Goal: Task Accomplishment & Management: Complete application form

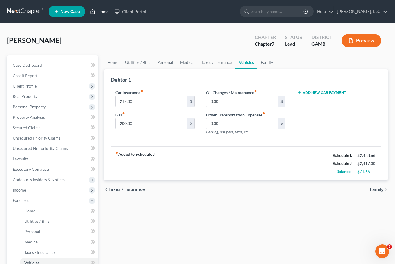
click at [102, 16] on link "Home" at bounding box center [99, 11] width 25 height 10
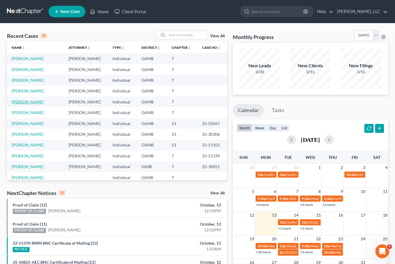
click at [23, 104] on link "[PERSON_NAME]" at bounding box center [28, 102] width 32 height 5
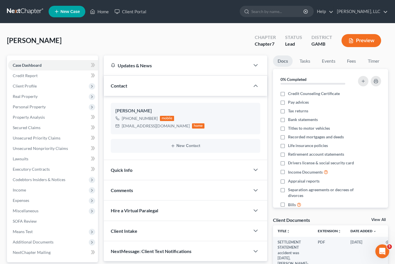
click at [378, 220] on link "View All" at bounding box center [378, 220] width 14 height 4
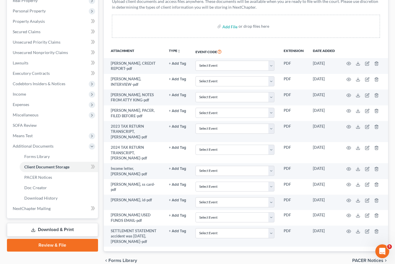
scroll to position [100, 0]
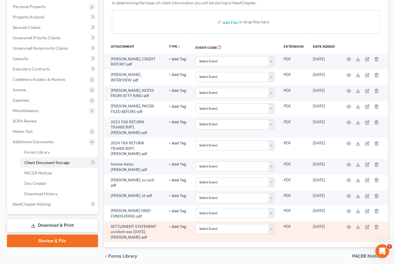
click at [360, 235] on td at bounding box center [364, 232] width 49 height 21
click at [354, 227] on td at bounding box center [364, 232] width 49 height 21
click at [358, 228] on td at bounding box center [364, 232] width 49 height 21
click at [354, 224] on td at bounding box center [364, 232] width 49 height 21
click at [351, 225] on icon "button" at bounding box center [349, 227] width 5 height 5
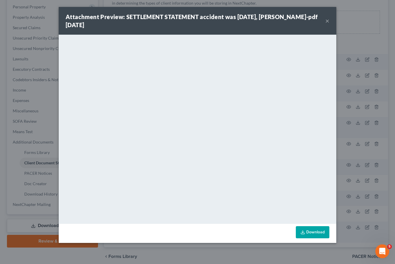
click at [315, 235] on link "Download" at bounding box center [313, 233] width 34 height 12
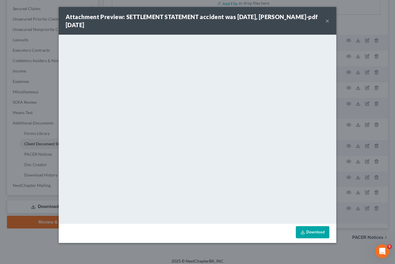
click at [328, 20] on button "×" at bounding box center [327, 20] width 4 height 7
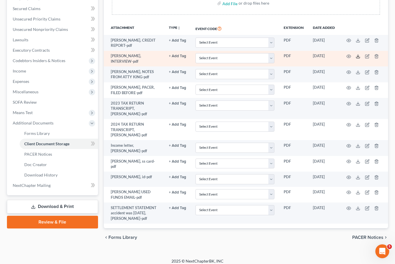
click at [358, 54] on icon at bounding box center [358, 56] width 5 height 5
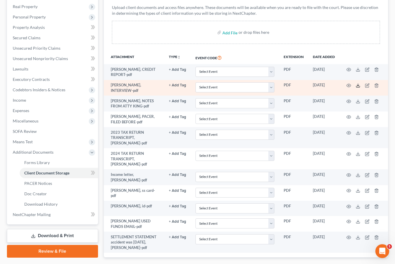
scroll to position [90, 0]
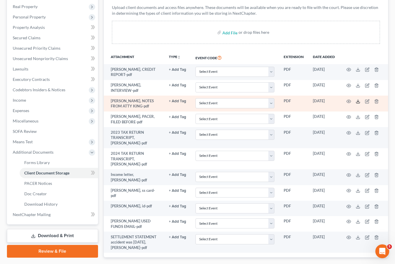
click at [358, 102] on icon at bounding box center [357, 102] width 3 height 1
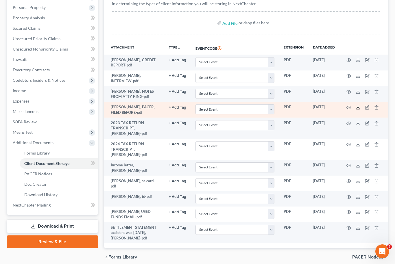
click at [358, 105] on icon at bounding box center [358, 107] width 5 height 5
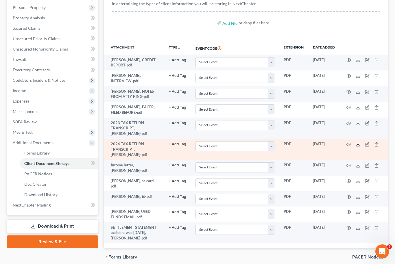
click at [356, 145] on icon at bounding box center [357, 145] width 3 height 1
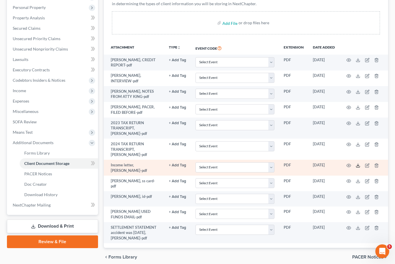
click at [357, 163] on icon at bounding box center [358, 165] width 5 height 5
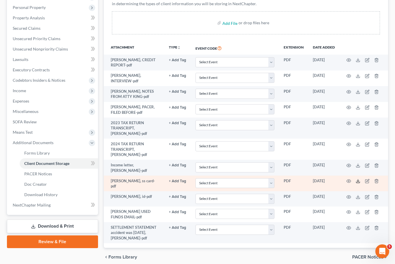
click at [357, 180] on icon at bounding box center [358, 181] width 5 height 5
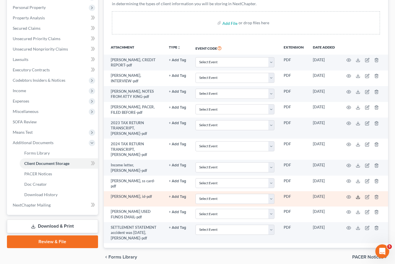
click at [357, 195] on icon at bounding box center [358, 197] width 5 height 5
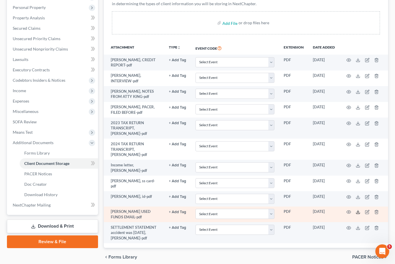
click at [359, 212] on polyline at bounding box center [358, 212] width 2 height 1
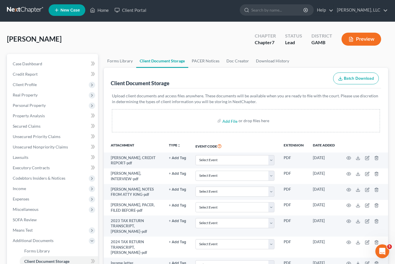
scroll to position [1, 0]
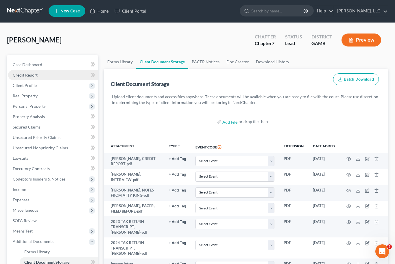
click at [17, 77] on span "Credit Report" at bounding box center [25, 75] width 25 height 5
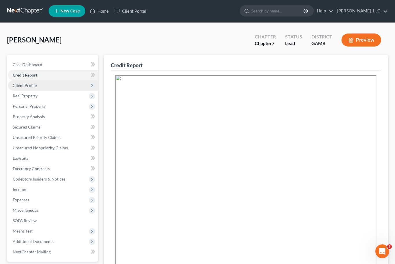
click at [18, 84] on span "Client Profile" at bounding box center [25, 85] width 24 height 5
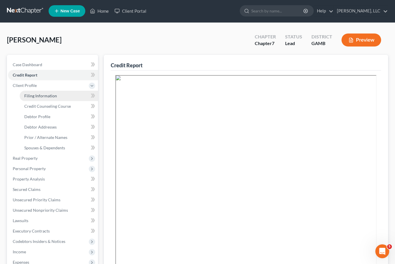
click at [28, 95] on span "Filing Information" at bounding box center [40, 95] width 33 height 5
select select "1"
select select "0"
select select "10"
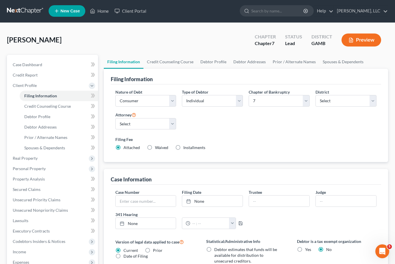
click at [183, 148] on label "Installments Installments" at bounding box center [194, 148] width 22 height 6
click at [186, 148] on input "Installments Installments" at bounding box center [188, 147] width 4 height 4
radio input "true"
radio input "false"
type input "0.00"
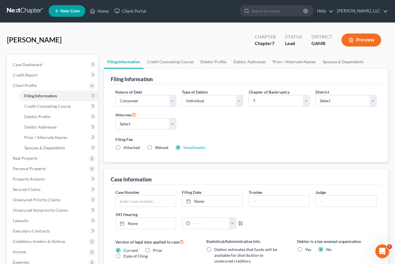
radio input "true"
type input "0.00"
type input "[DATE]"
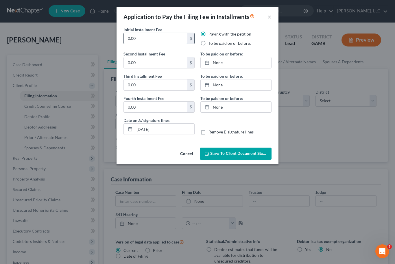
click at [148, 41] on input "0.00" at bounding box center [156, 38] width 64 height 11
type input "0"
type input "338.00"
click at [211, 46] on label "To be paid on or before:" at bounding box center [230, 43] width 43 height 6
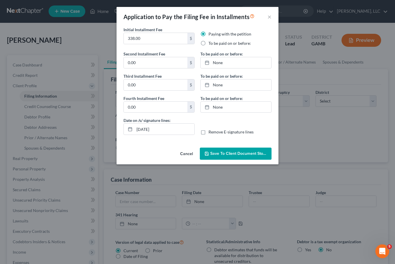
click at [211, 44] on input "To be paid on or before:" at bounding box center [213, 42] width 4 height 4
radio input "true"
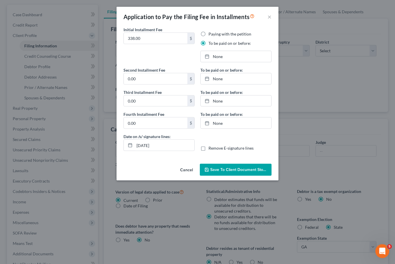
scroll to position [54, 0]
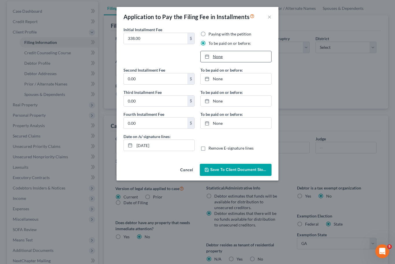
click at [221, 58] on link "None" at bounding box center [236, 56] width 71 height 11
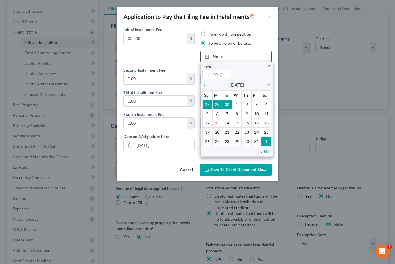
click at [268, 82] on link "chevron_right" at bounding box center [268, 85] width 8 height 7
type input "[DATE]"
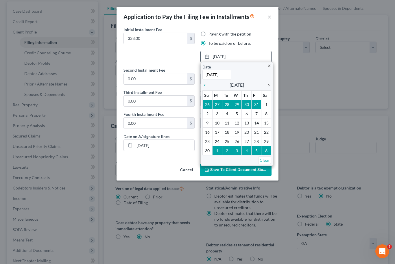
click at [271, 88] on div "chevron_right" at bounding box center [268, 84] width 8 height 5
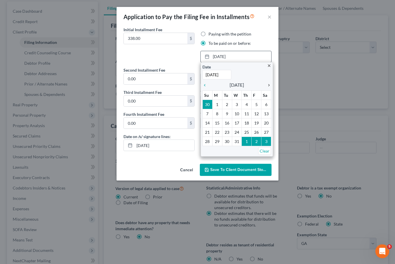
click at [271, 83] on icon "chevron_right" at bounding box center [268, 85] width 8 height 5
click at [270, 83] on icon "chevron_right" at bounding box center [268, 85] width 8 height 5
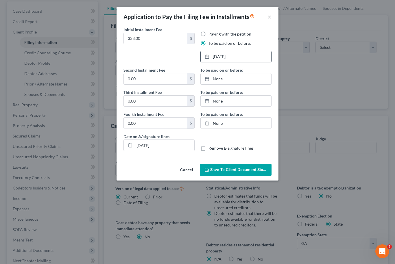
click at [246, 172] on button "Save to Client Document Storage" at bounding box center [236, 170] width 72 height 12
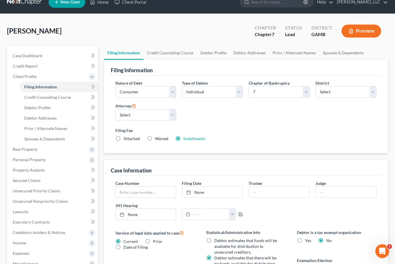
scroll to position [0, 0]
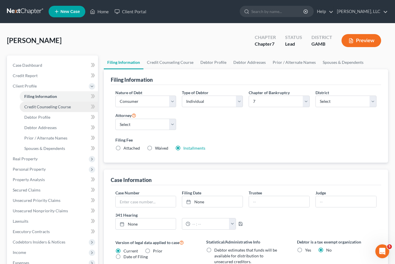
click at [29, 108] on span "Credit Counseling Course" at bounding box center [47, 106] width 47 height 5
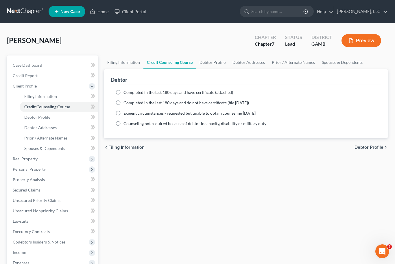
click at [124, 105] on label "Completed in the last 180 days and do not have certificate (file within 14 days)" at bounding box center [187, 103] width 126 height 6
click at [126, 104] on input "Completed in the last 180 days and do not have certificate (file within 14 days)" at bounding box center [128, 102] width 4 height 4
radio input "true"
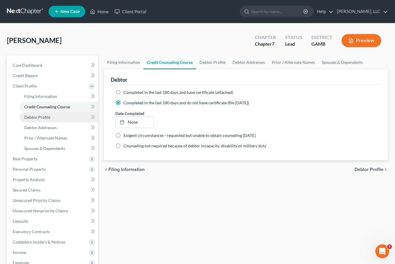
click at [27, 115] on span "Debtor Profile" at bounding box center [37, 117] width 26 height 5
select select "0"
select select "1"
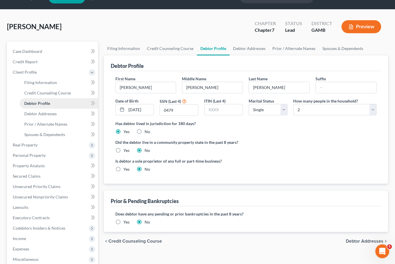
scroll to position [10, 0]
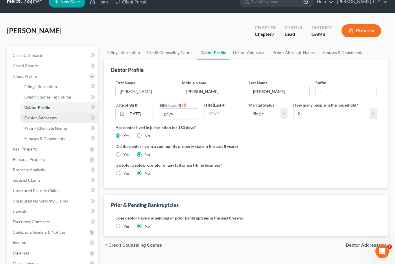
click at [27, 116] on span "Debtor Addresses" at bounding box center [40, 117] width 32 height 5
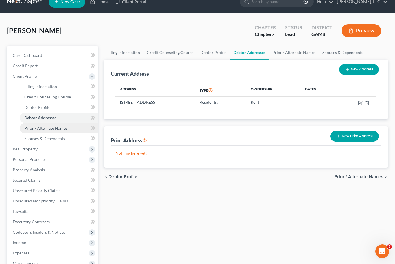
click at [30, 126] on span "Prior / Alternate Names" at bounding box center [45, 128] width 43 height 5
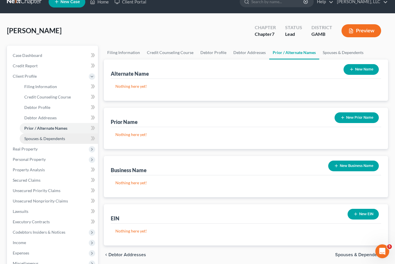
click at [30, 137] on span "Spouses & Dependents" at bounding box center [44, 138] width 41 height 5
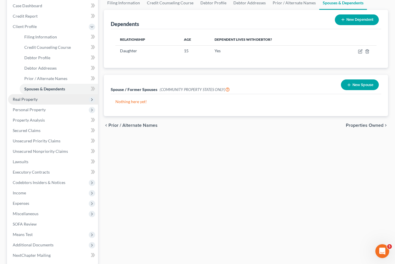
click at [16, 101] on span "Real Property" at bounding box center [25, 99] width 25 height 5
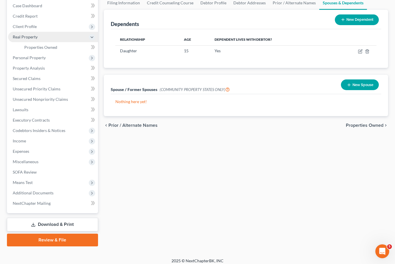
scroll to position [45, 0]
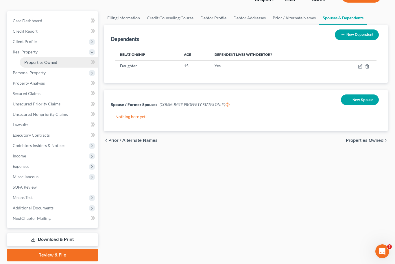
click at [43, 63] on span "Properties Owned" at bounding box center [40, 62] width 33 height 5
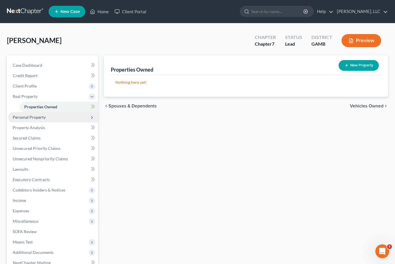
click at [21, 115] on span "Personal Property" at bounding box center [29, 117] width 33 height 5
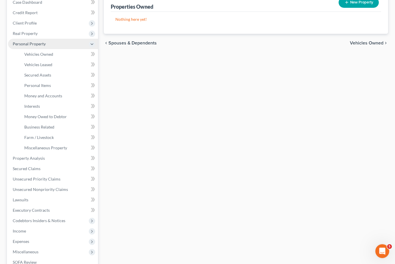
scroll to position [65, 0]
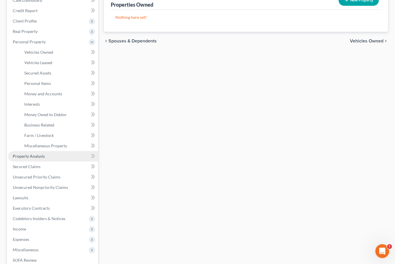
click at [18, 157] on span "Property Analysis" at bounding box center [29, 156] width 32 height 5
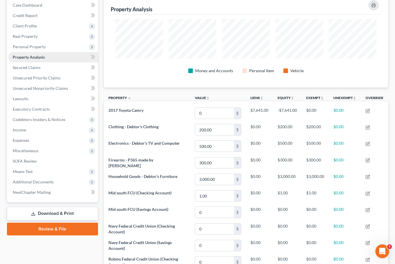
scroll to position [60, 0]
click at [21, 58] on span "Property Analysis" at bounding box center [29, 57] width 32 height 5
click at [29, 48] on span "Personal Property" at bounding box center [29, 47] width 33 height 5
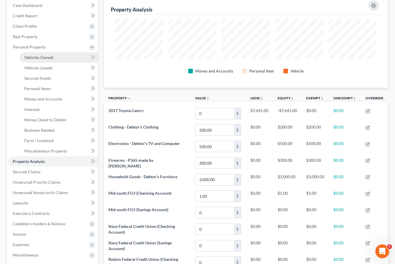
click at [32, 56] on span "Vehicles Owned" at bounding box center [38, 57] width 29 height 5
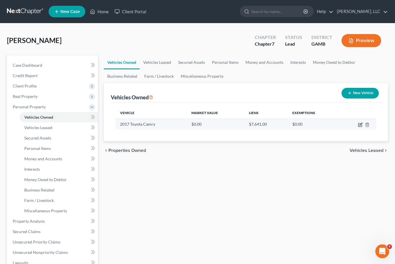
click at [360, 126] on icon "button" at bounding box center [360, 125] width 5 height 5
select select "0"
select select "9"
select select "3"
select select "0"
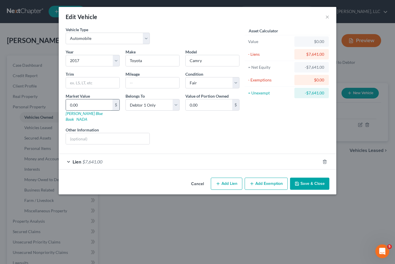
click at [87, 108] on input "0.00" at bounding box center [89, 105] width 47 height 11
type input "1"
type input "1.00"
type input "13"
type input "13.00"
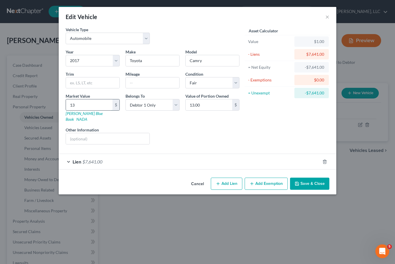
type input "134"
type input "134.00"
type input "1340"
type input "1,340.00"
type input "1,3400"
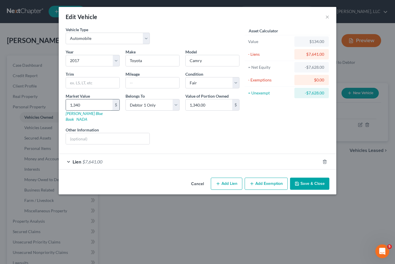
type input "13,400.00"
type input "13,400"
click at [269, 179] on button "Add Exemption" at bounding box center [266, 184] width 43 height 12
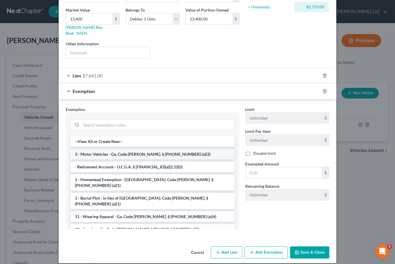
click at [188, 150] on li "3 - Motor Vehicles - Ga. Code Ann. § 44-13-100 (a)(3)" at bounding box center [152, 154] width 165 height 10
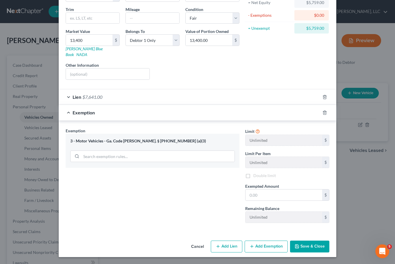
scroll to position [58, 0]
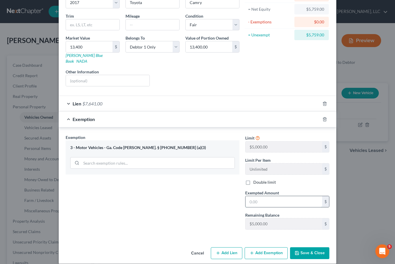
click at [266, 198] on input "text" at bounding box center [284, 201] width 77 height 11
type input "5,000"
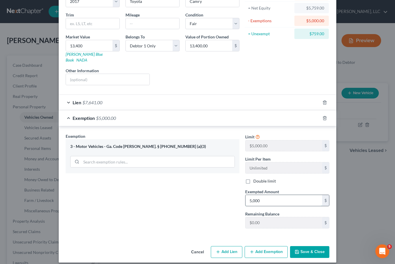
scroll to position [59, 0]
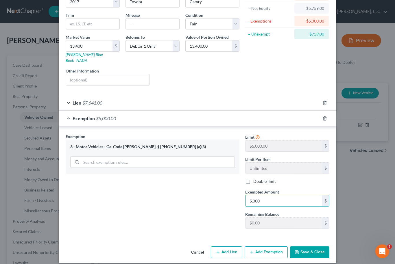
click at [271, 247] on button "Add Exemption" at bounding box center [266, 253] width 43 height 12
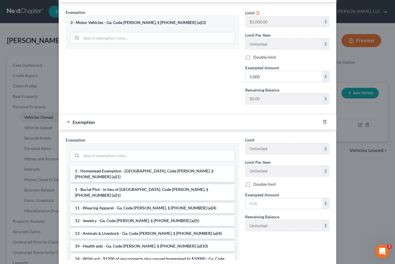
scroll to position [41, 0]
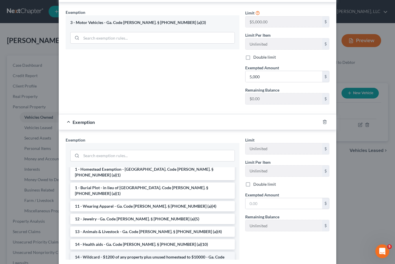
click at [154, 252] on li "14 - Wildcard - $1200 of any property plus unused homestead to $10000 - Ga. Cod…" at bounding box center [152, 260] width 165 height 16
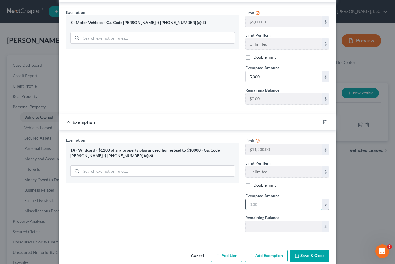
click at [269, 199] on input "text" at bounding box center [284, 204] width 77 height 11
type input "759.00"
click at [321, 250] on button "Save & Close" at bounding box center [309, 256] width 39 height 12
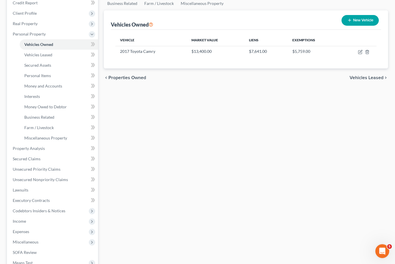
scroll to position [72, 0]
click at [22, 147] on span "Property Analysis" at bounding box center [29, 149] width 32 height 5
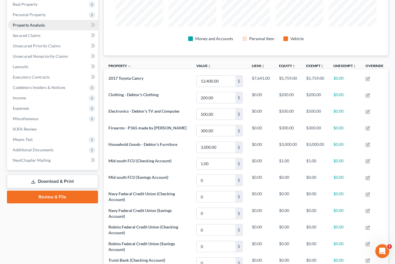
scroll to position [90, 0]
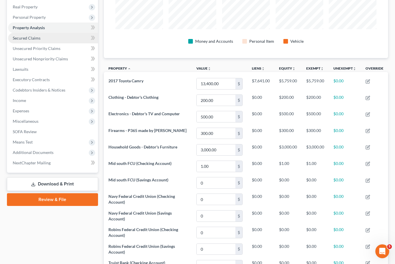
click at [23, 39] on span "Secured Claims" at bounding box center [27, 38] width 28 height 5
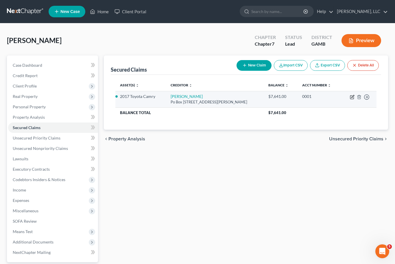
click at [354, 95] on icon "button" at bounding box center [352, 97] width 5 height 5
select select "10"
select select "13"
select select "2"
select select "0"
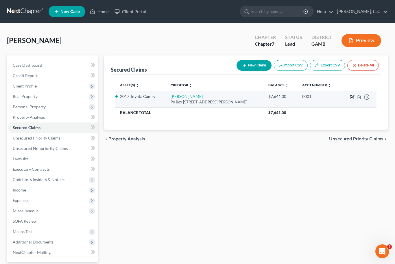
select select "0"
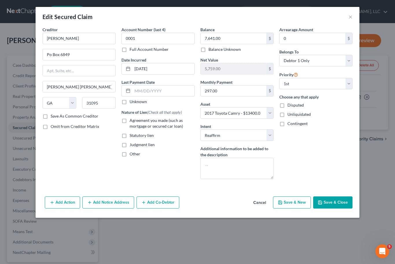
click at [130, 123] on label "Agreement you made (such as mortgage or secured car loan)" at bounding box center [162, 124] width 65 height 12
click at [132, 121] on input "Agreement you made (such as mortgage or secured car loan)" at bounding box center [134, 120] width 4 height 4
checkbox input "true"
click at [347, 206] on button "Save & Close" at bounding box center [332, 203] width 39 height 12
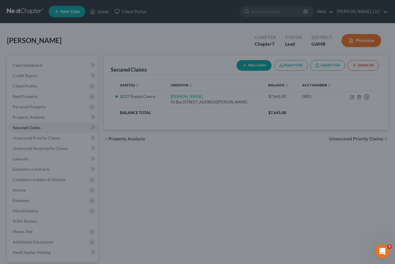
select select "13"
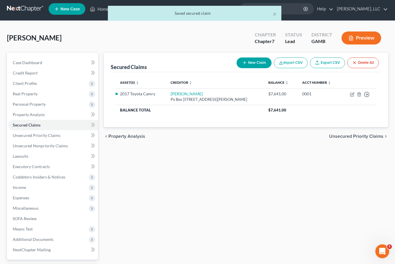
scroll to position [3, 0]
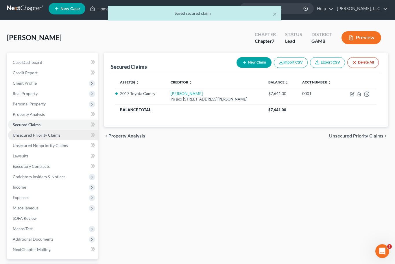
click at [18, 132] on link "Unsecured Priority Claims" at bounding box center [53, 135] width 90 height 10
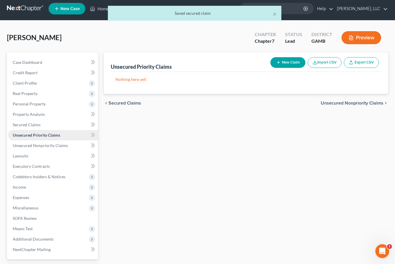
scroll to position [3, 0]
click at [19, 146] on span "Unsecured Nonpriority Claims" at bounding box center [40, 145] width 55 height 5
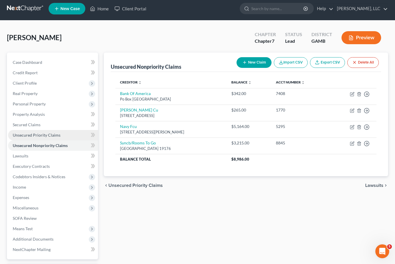
click at [18, 140] on link "Unsecured Priority Claims" at bounding box center [53, 135] width 90 height 10
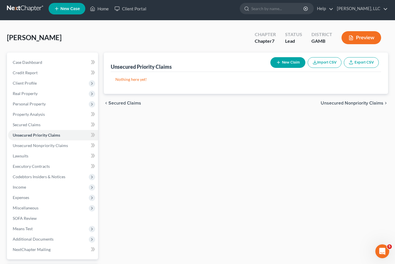
click at [290, 66] on button "New Claim" at bounding box center [287, 62] width 35 height 11
select select "0"
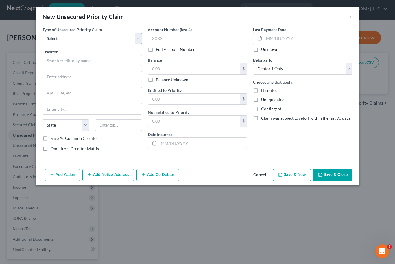
click at [137, 40] on select "Select Taxes & Other Government Units Domestic Support Obligations Extensions o…" at bounding box center [93, 39] width 100 height 12
select select "0"
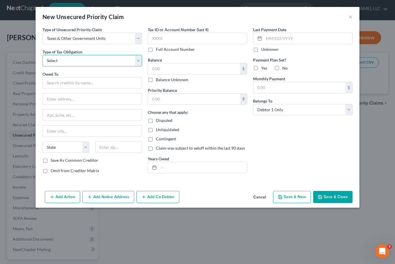
click at [138, 62] on select "Select Federal City State Franchise Tax Board Other" at bounding box center [93, 61] width 100 height 12
select select "0"
click at [99, 79] on input "text" at bounding box center [93, 83] width 100 height 12
click at [93, 75] on div "Owed To *" at bounding box center [93, 80] width 100 height 18
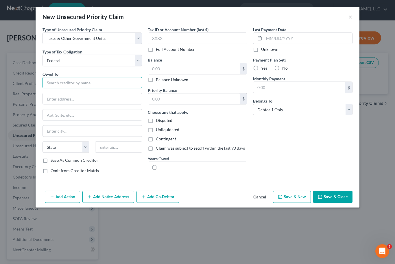
click at [103, 79] on input "text" at bounding box center [93, 83] width 100 height 12
type input "Internal"
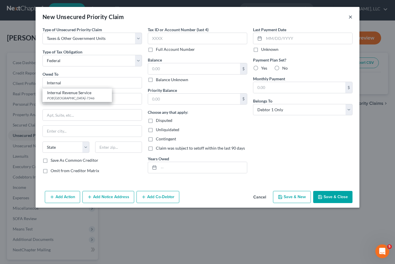
click at [351, 14] on button "×" at bounding box center [351, 16] width 4 height 7
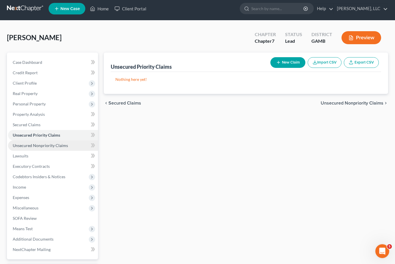
click at [18, 146] on span "Unsecured Nonpriority Claims" at bounding box center [40, 145] width 55 height 5
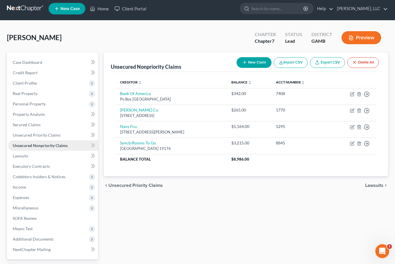
scroll to position [3, 0]
click at [16, 158] on span "Lawsuits" at bounding box center [21, 156] width 16 height 5
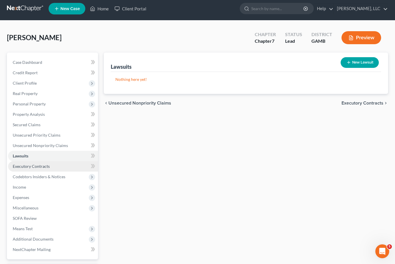
click at [19, 167] on span "Executory Contracts" at bounding box center [31, 166] width 37 height 5
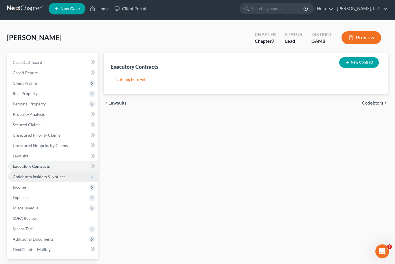
click at [23, 177] on span "Codebtors Insiders & Notices" at bounding box center [39, 176] width 53 height 5
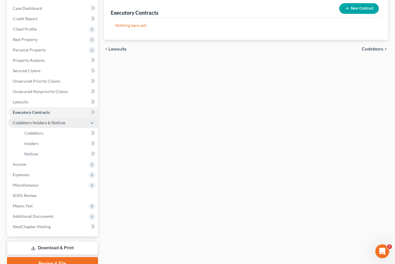
scroll to position [58, 0]
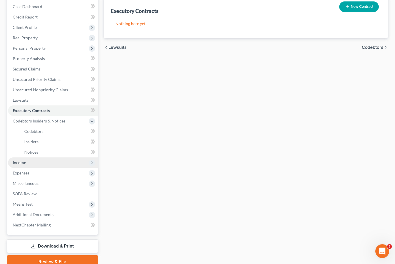
click at [14, 163] on span "Income" at bounding box center [19, 163] width 13 height 5
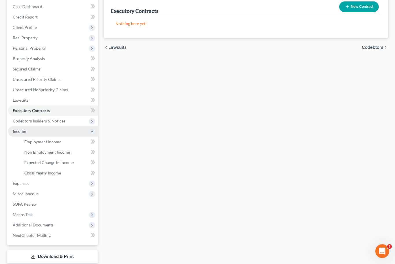
scroll to position [59, 0]
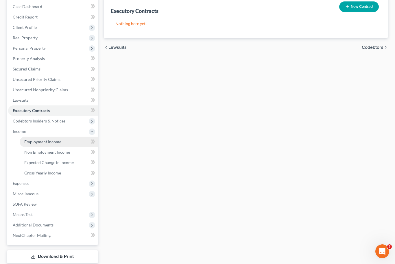
click at [33, 143] on span "Employment Income" at bounding box center [42, 141] width 37 height 5
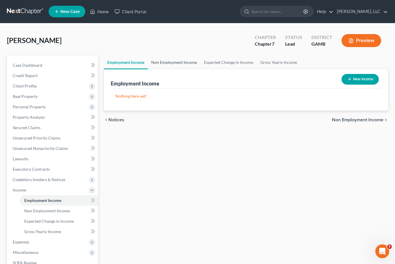
click at [172, 65] on link "Non Employment Income" at bounding box center [174, 63] width 53 height 14
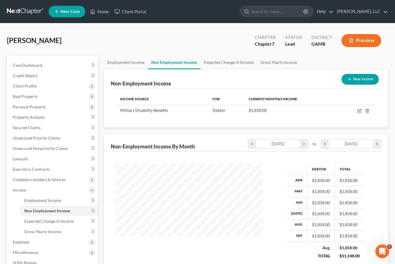
scroll to position [104, 159]
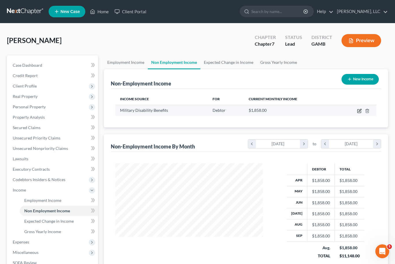
click at [360, 111] on icon "button" at bounding box center [360, 110] width 3 height 3
select select "12"
select select "0"
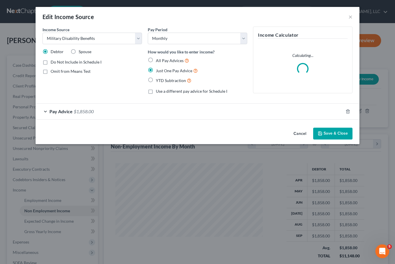
click at [51, 74] on label "Omit from Means Test" at bounding box center [71, 72] width 40 height 6
click at [53, 72] on input "Omit from Means Test" at bounding box center [55, 71] width 4 height 4
checkbox input "true"
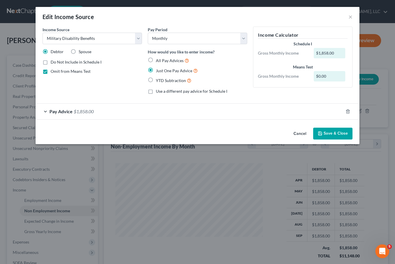
click at [344, 136] on button "Save & Close" at bounding box center [332, 134] width 39 height 12
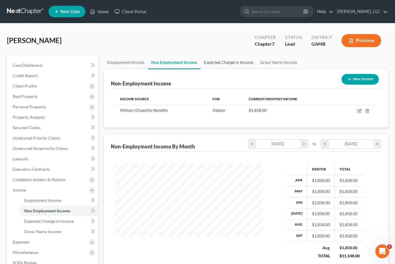
click at [241, 67] on link "Expected Change in Income" at bounding box center [228, 63] width 56 height 14
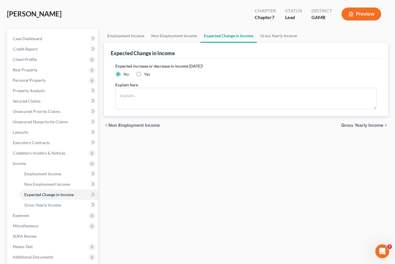
scroll to position [34, 0]
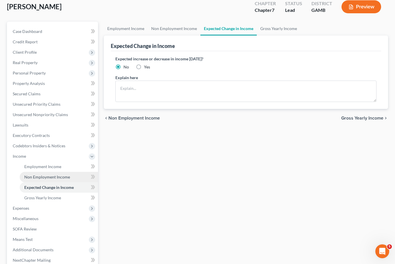
click at [31, 176] on span "Non Employment Income" at bounding box center [47, 177] width 46 height 5
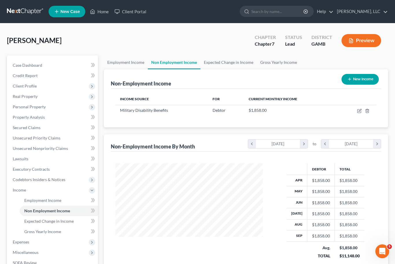
click at [364, 79] on button "New Income" at bounding box center [360, 79] width 37 height 11
select select "0"
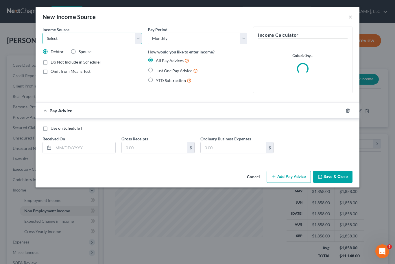
click at [139, 41] on select "Select Unemployment Disability (from employer) Pension Retirement Social Securi…" at bounding box center [93, 39] width 100 height 12
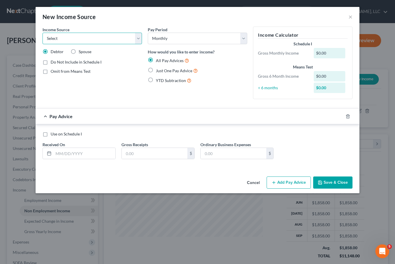
select select "5"
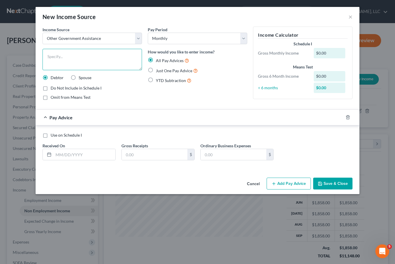
click at [49, 54] on textarea at bounding box center [93, 59] width 100 height 21
type textarea "Tax Refund"
click at [51, 98] on label "Omit from Means Test" at bounding box center [71, 98] width 40 height 6
click at [53, 98] on input "Omit from Means Test" at bounding box center [55, 97] width 4 height 4
checkbox input "true"
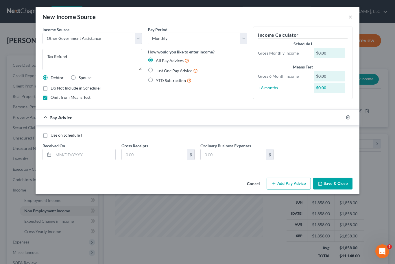
click at [156, 73] on label "Just One Pay Advice" at bounding box center [177, 70] width 42 height 7
click at [158, 71] on input "Just One Pay Advice" at bounding box center [160, 69] width 4 height 4
radio input "true"
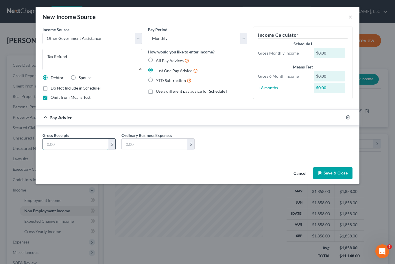
click at [51, 141] on input "text" at bounding box center [76, 144] width 66 height 11
type input "100"
click at [343, 175] on button "Save & Close" at bounding box center [332, 173] width 39 height 12
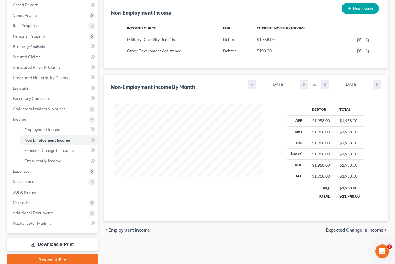
scroll to position [76, 0]
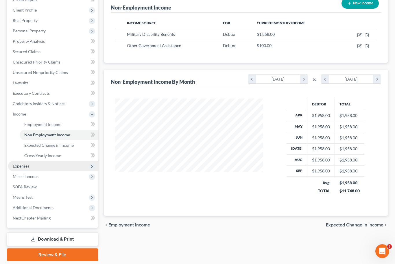
click at [19, 164] on span "Expenses" at bounding box center [21, 166] width 16 height 5
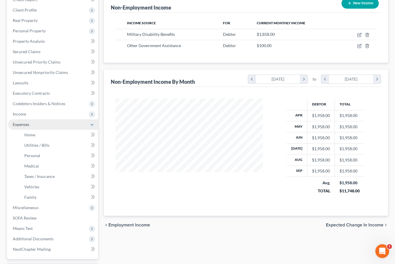
scroll to position [76, 0]
click at [30, 139] on link "Home" at bounding box center [59, 135] width 78 height 10
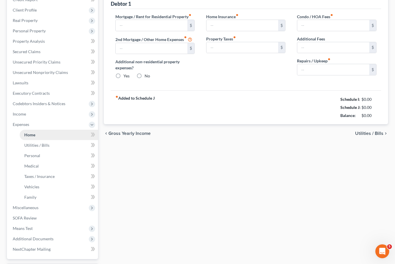
type input "1,440.00"
type input "0.00"
radio input "true"
type input "0.00"
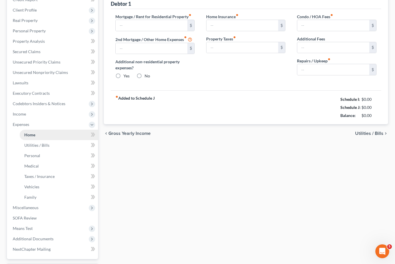
type input "0.00"
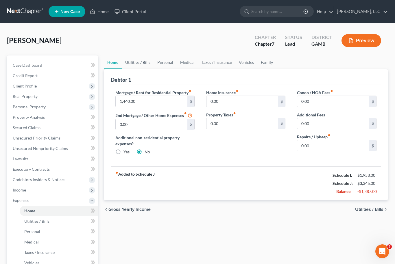
click at [136, 62] on link "Utilities / Bills" at bounding box center [138, 63] width 32 height 14
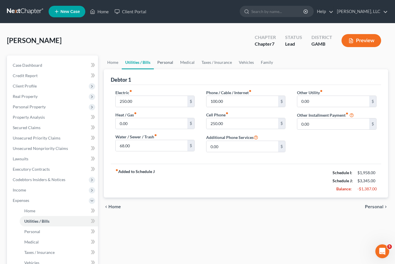
click at [163, 67] on link "Personal" at bounding box center [165, 63] width 23 height 14
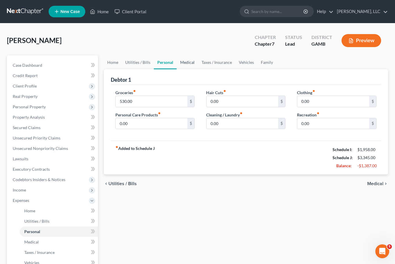
click at [183, 63] on link "Medical" at bounding box center [187, 63] width 21 height 14
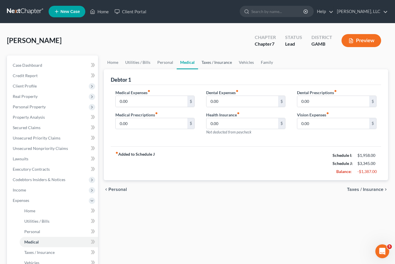
click at [214, 63] on link "Taxes / Insurance" at bounding box center [216, 63] width 37 height 14
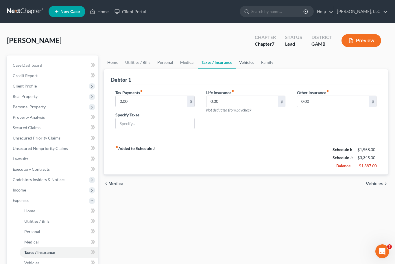
click at [244, 65] on link "Vehicles" at bounding box center [247, 63] width 22 height 14
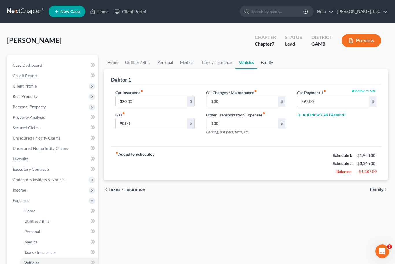
click at [261, 61] on link "Family" at bounding box center [266, 63] width 19 height 14
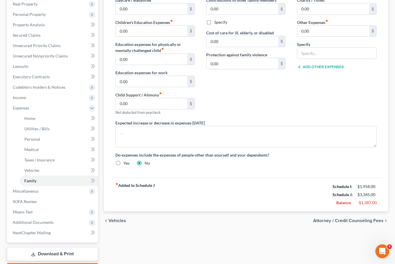
scroll to position [107, 0]
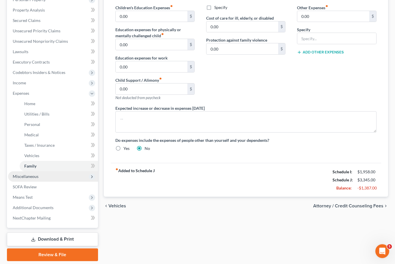
click at [14, 176] on span "Miscellaneous" at bounding box center [26, 176] width 26 height 5
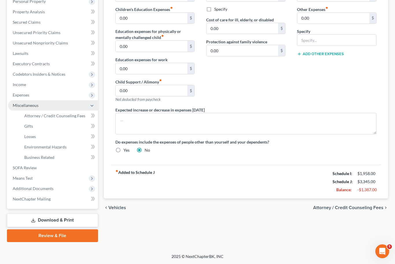
scroll to position [86, 0]
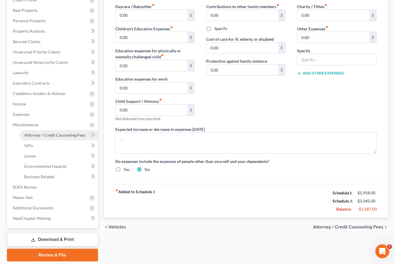
click at [35, 137] on link "Attorney / Credit Counseling Fees" at bounding box center [59, 135] width 78 height 10
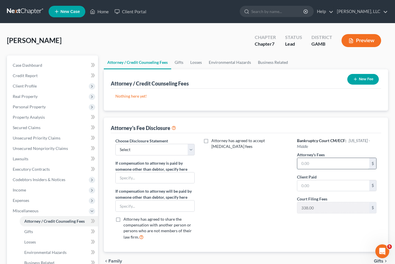
click at [325, 165] on input "text" at bounding box center [333, 163] width 72 height 11
type input "1,250.00"
click at [312, 187] on input "text" at bounding box center [333, 186] width 72 height 11
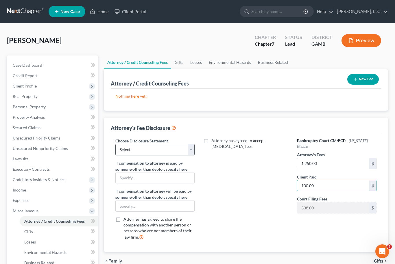
type input "100.00"
click at [190, 153] on select "Select Disclosure of Compensation of Attorney for Debtor Disclosure of Compensa…" at bounding box center [154, 150] width 79 height 12
select select "0"
click at [363, 83] on button "New Fee" at bounding box center [363, 79] width 32 height 11
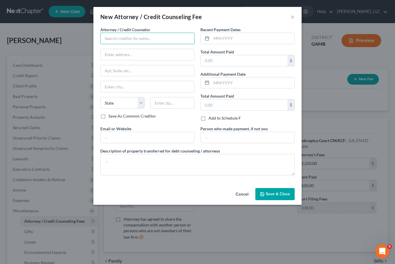
click at [174, 42] on input "text" at bounding box center [147, 39] width 94 height 12
click at [115, 49] on div "Julius King LLC" at bounding box center [135, 49] width 60 height 6
type input "Julius King LLC"
type input "P O Box 35"
type input "Bonaire"
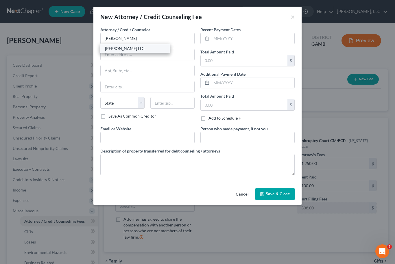
select select "10"
type input "31005"
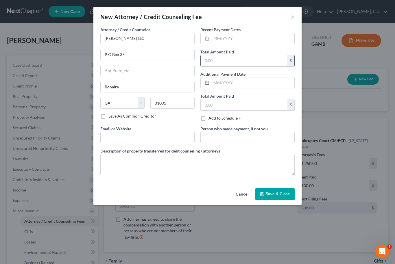
click at [211, 58] on input "text" at bounding box center [244, 60] width 87 height 11
type input "200.00"
click at [244, 43] on input "text" at bounding box center [252, 38] width 83 height 11
type input "09/2025"
click at [116, 137] on input "text" at bounding box center [148, 137] width 94 height 11
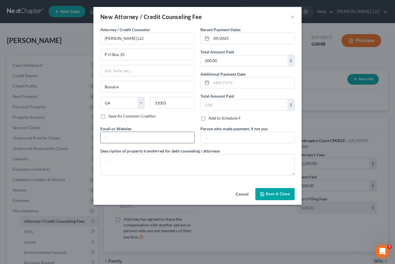
type input "Juliuskingllc@yahoo.com"
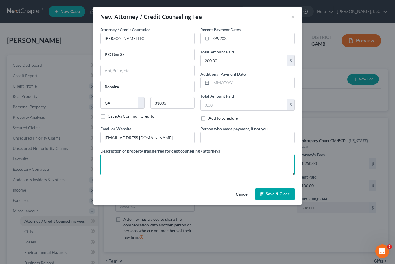
click at [116, 167] on textarea at bounding box center [197, 164] width 194 height 21
type textarea "Attorney’s fees"
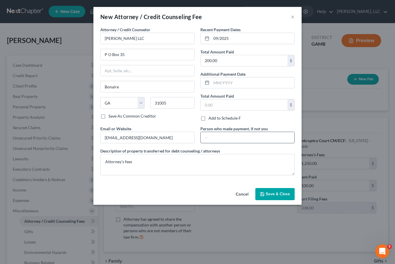
click at [236, 139] on input "text" at bounding box center [248, 137] width 94 height 11
type input "[PERSON_NAME]"
click at [283, 195] on span "Save & Close" at bounding box center [278, 194] width 24 height 5
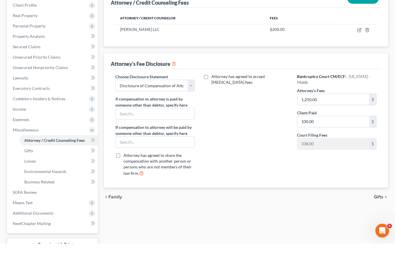
scroll to position [60, 0]
click at [29, 179] on span "Losses" at bounding box center [30, 181] width 12 height 5
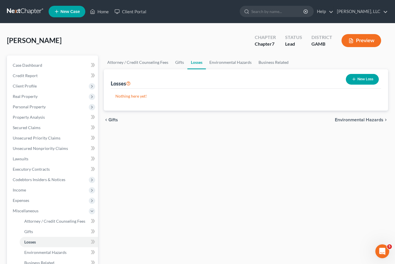
click at [368, 79] on button "New Loss" at bounding box center [362, 79] width 33 height 11
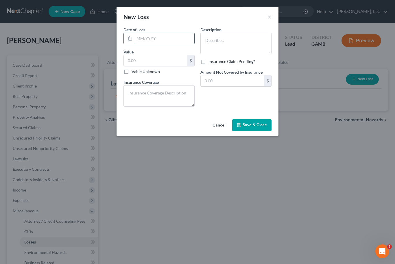
click at [140, 39] on input "text" at bounding box center [165, 38] width 60 height 11
type input "02/16/2022"
click at [221, 41] on textarea at bounding box center [235, 43] width 71 height 21
type textarea "Car Accident"
click at [133, 63] on input "text" at bounding box center [156, 60] width 64 height 11
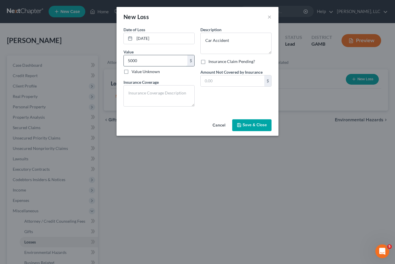
type input "5,000"
click at [259, 129] on button "Save & Close" at bounding box center [251, 125] width 39 height 12
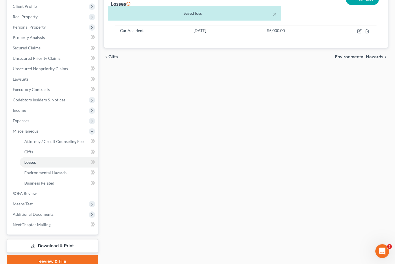
scroll to position [86, 0]
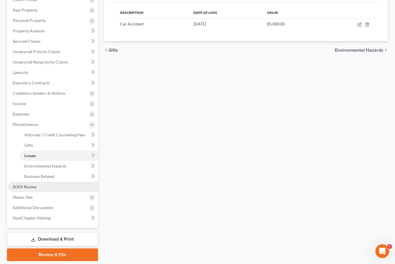
click at [19, 188] on span "SOFA Review" at bounding box center [25, 187] width 24 height 5
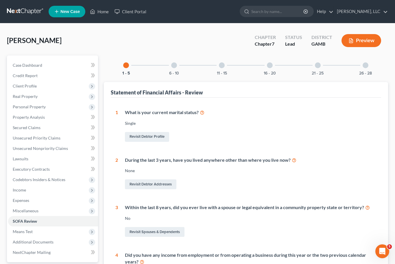
click at [174, 63] on div at bounding box center [174, 65] width 6 height 6
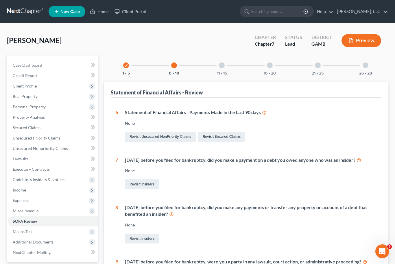
click at [222, 65] on div at bounding box center [222, 65] width 6 height 6
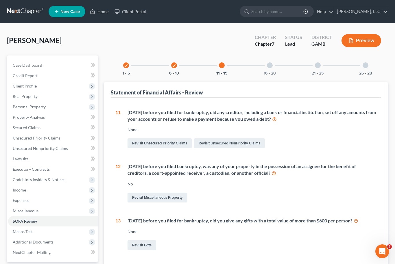
click at [268, 64] on div at bounding box center [270, 65] width 6 height 6
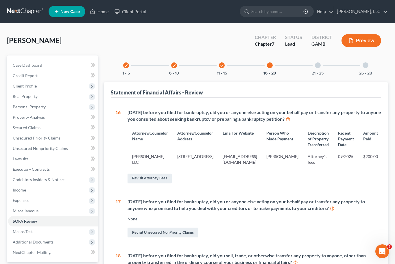
click at [319, 62] on div at bounding box center [318, 65] width 6 height 6
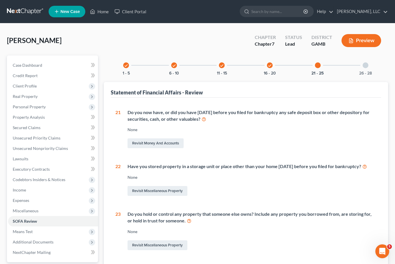
click at [372, 67] on div "26 - 28" at bounding box center [366, 66] width 20 height 20
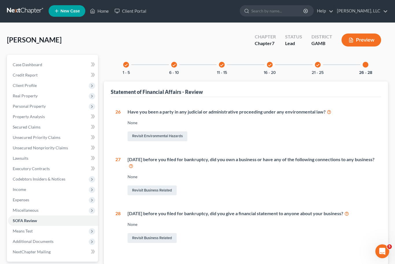
scroll to position [34, 0]
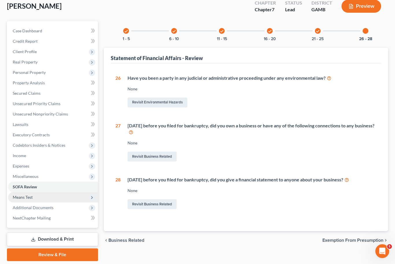
click at [17, 197] on span "Means Test" at bounding box center [23, 197] width 20 height 5
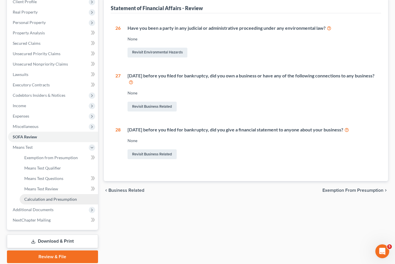
click at [26, 200] on span "Calculation and Presumption" at bounding box center [50, 199] width 53 height 5
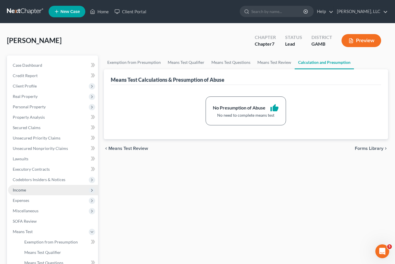
click at [14, 192] on span "Income" at bounding box center [19, 190] width 13 height 5
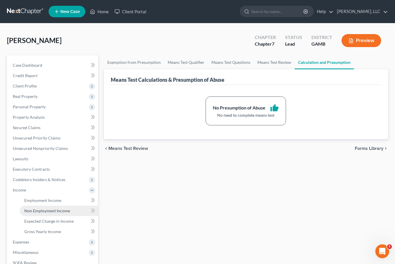
click at [33, 211] on span "Non Employment Income" at bounding box center [47, 211] width 46 height 5
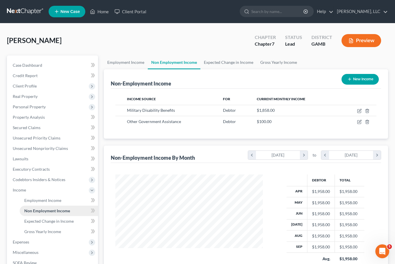
scroll to position [104, 159]
click at [364, 78] on button "New Income" at bounding box center [360, 79] width 37 height 11
select select "0"
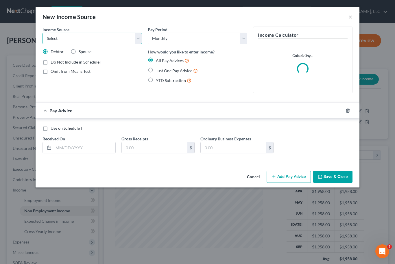
click at [137, 40] on select "Select Unemployment Disability (from employer) Pension Retirement Social Securi…" at bounding box center [93, 39] width 100 height 12
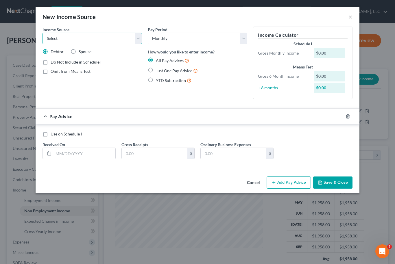
select select "7"
click at [156, 74] on label "Just One Pay Advice" at bounding box center [177, 70] width 42 height 7
click at [158, 71] on input "Just One Pay Advice" at bounding box center [160, 69] width 4 height 4
radio input "true"
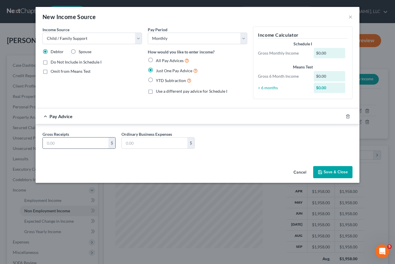
click at [52, 147] on input "text" at bounding box center [76, 143] width 66 height 11
type input "774"
click at [342, 174] on button "Save & Close" at bounding box center [332, 172] width 39 height 12
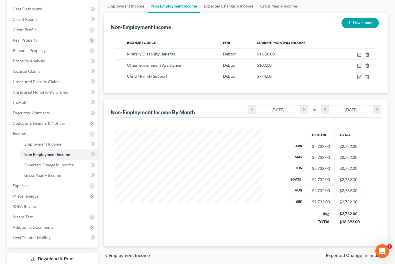
scroll to position [76, 0]
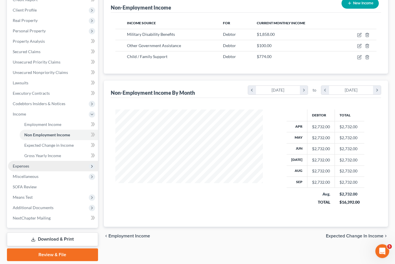
click at [14, 168] on span "Expenses" at bounding box center [53, 166] width 90 height 10
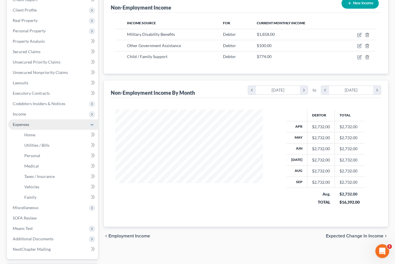
scroll to position [76, 0]
click at [27, 136] on span "Home" at bounding box center [29, 134] width 11 height 5
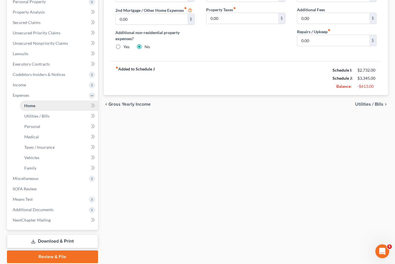
scroll to position [107, 0]
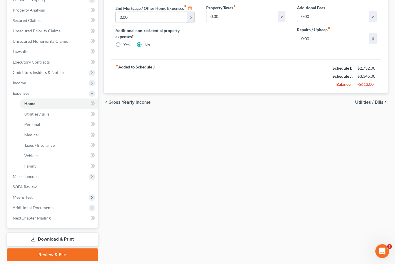
click at [22, 242] on link "Download & Print" at bounding box center [52, 240] width 91 height 14
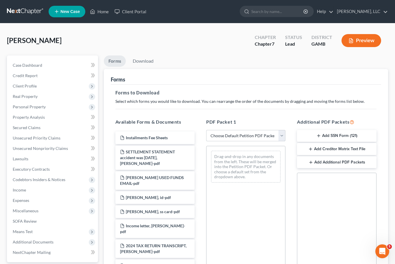
click at [285, 140] on select "Choose Default Petition PDF Packet Complete Bankruptcy Petition (all forms and …" at bounding box center [245, 136] width 79 height 12
select select "0"
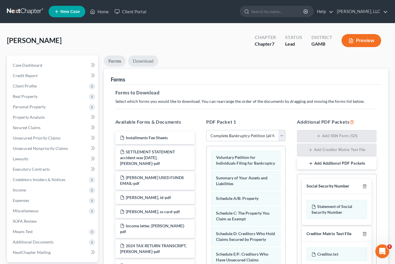
click at [144, 61] on link "Download" at bounding box center [143, 61] width 30 height 11
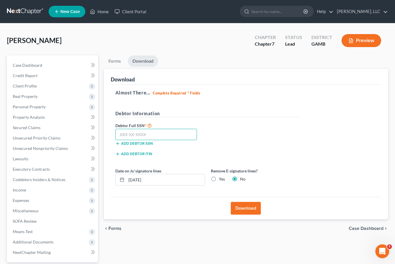
click at [164, 132] on input "text" at bounding box center [156, 135] width 82 height 12
click at [126, 134] on input "text" at bounding box center [156, 135] width 82 height 12
click at [148, 134] on input "260-19" at bounding box center [156, 135] width 82 height 12
type input "260-19-0479"
click at [251, 211] on button "Download" at bounding box center [246, 208] width 30 height 13
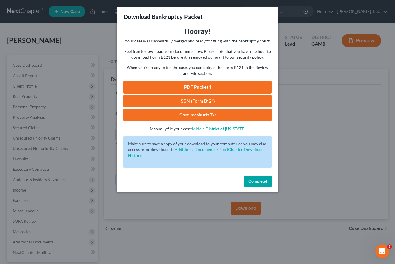
click at [222, 87] on link "PDF Packet 1" at bounding box center [198, 87] width 148 height 13
click at [185, 115] on link "CreditorMatrix.txt" at bounding box center [198, 115] width 148 height 13
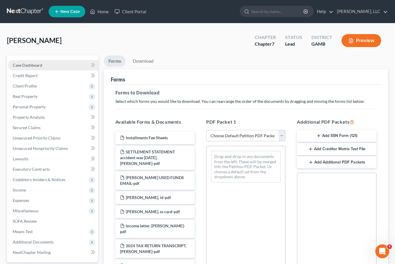
click at [22, 66] on span "Case Dashboard" at bounding box center [28, 65] width 30 height 5
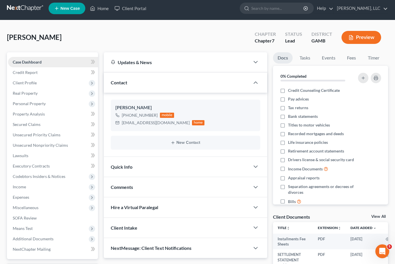
scroll to position [3, 0]
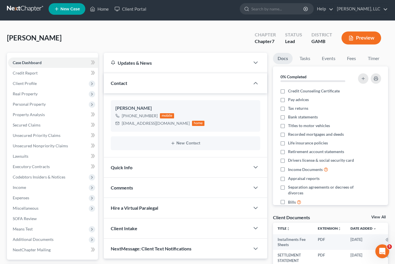
click at [386, 216] on div "View All" at bounding box center [379, 218] width 17 height 5
click at [384, 216] on link "View All" at bounding box center [378, 218] width 14 height 4
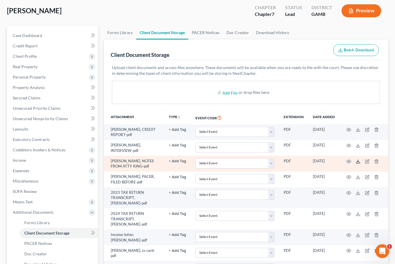
scroll to position [30, 0]
click at [358, 160] on icon at bounding box center [358, 161] width 5 height 5
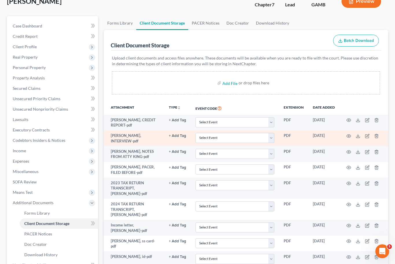
click at [358, 132] on td at bounding box center [364, 139] width 49 height 16
click at [358, 134] on icon at bounding box center [358, 136] width 5 height 5
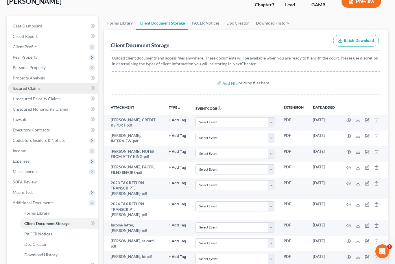
click at [17, 89] on span "Secured Claims" at bounding box center [27, 88] width 28 height 5
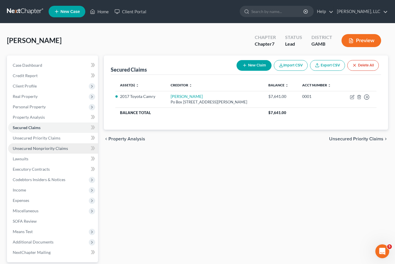
click at [17, 149] on span "Unsecured Nonpriority Claims" at bounding box center [40, 148] width 55 height 5
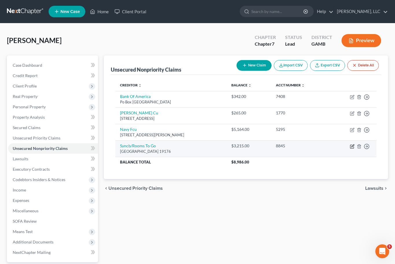
click at [353, 145] on icon "button" at bounding box center [352, 146] width 5 height 5
select select "39"
select select "2"
select select "0"
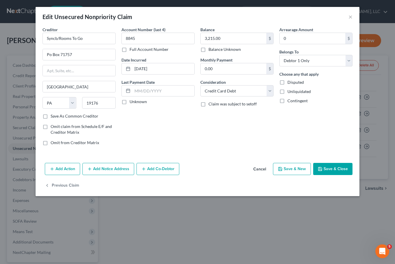
click at [340, 172] on button "Save & Close" at bounding box center [332, 169] width 39 height 12
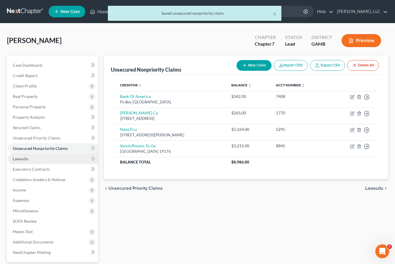
click at [23, 159] on span "Lawsuits" at bounding box center [21, 158] width 16 height 5
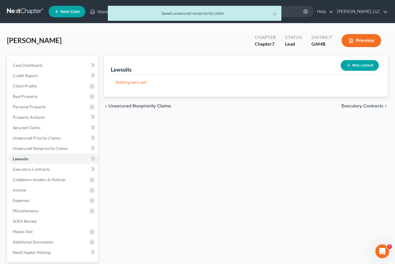
click at [362, 65] on button "New Lawsuit" at bounding box center [360, 65] width 38 height 11
select select "0"
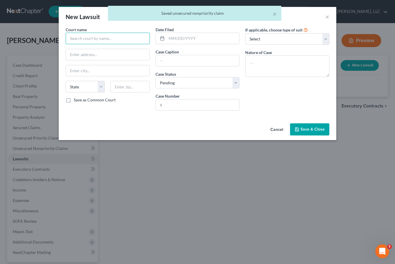
click at [80, 36] on input "text" at bounding box center [108, 39] width 84 height 12
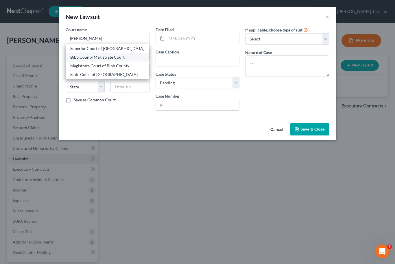
click at [82, 60] on div "Bibb County Magistrate Court" at bounding box center [107, 57] width 74 height 6
type input "Bibb County Magistrate Court"
type input "[STREET_ADDRESS]"
type input "Macon"
select select "10"
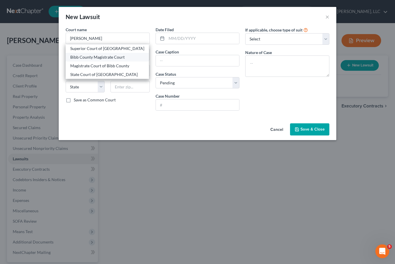
type input "31201"
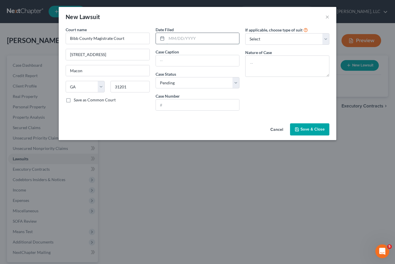
click at [173, 43] on input "text" at bounding box center [203, 38] width 73 height 11
type input "[DATE]"
click at [200, 62] on input "text" at bounding box center [198, 60] width 84 height 11
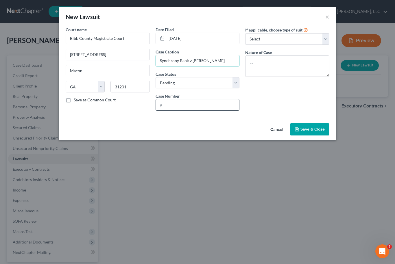
type input "Synchrony Bank v [PERSON_NAME]"
click at [204, 103] on input "text" at bounding box center [198, 105] width 84 height 11
type input "25-018784S"
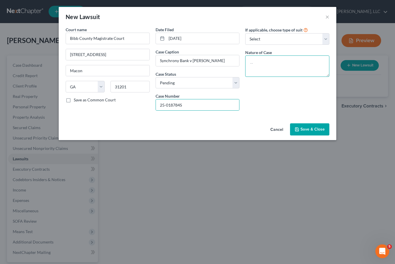
click at [273, 65] on textarea at bounding box center [287, 66] width 84 height 21
type textarea "Suit on Account"
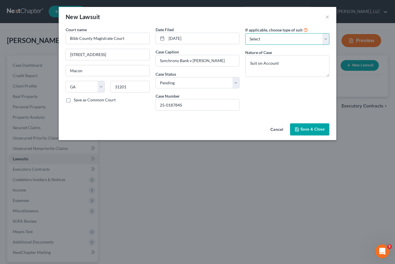
click at [327, 38] on select "Select Repossession Garnishment Foreclosure Attached, Seized, Or Levied Other" at bounding box center [287, 39] width 84 height 12
click at [322, 130] on span "Save & Close" at bounding box center [313, 129] width 24 height 5
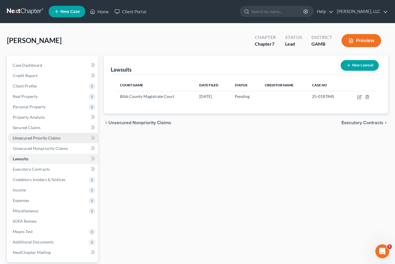
click at [19, 139] on span "Unsecured Priority Claims" at bounding box center [37, 138] width 48 height 5
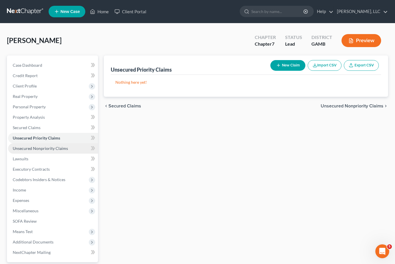
click at [22, 146] on span "Unsecured Nonpriority Claims" at bounding box center [40, 148] width 55 height 5
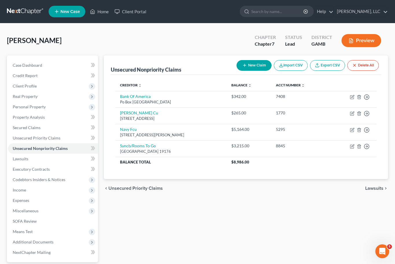
click at [261, 62] on button "New Claim" at bounding box center [254, 65] width 35 height 11
select select "0"
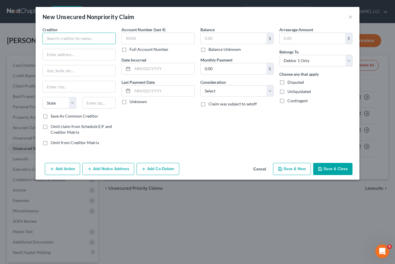
click at [62, 43] on input "text" at bounding box center [79, 39] width 73 height 12
type input "Robins Federal Credit Union"
click at [352, 16] on button "×" at bounding box center [351, 16] width 4 height 7
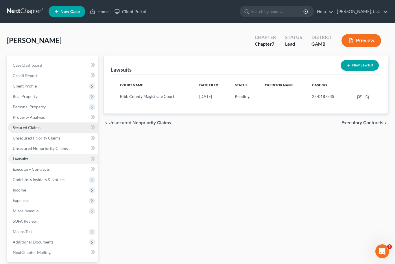
click at [29, 130] on link "Secured Claims" at bounding box center [53, 128] width 90 height 10
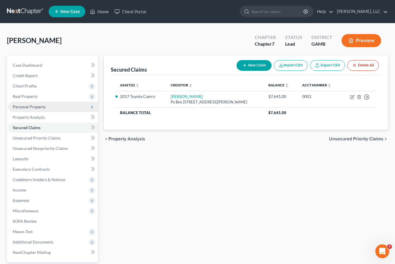
click at [25, 108] on span "Personal Property" at bounding box center [29, 106] width 33 height 5
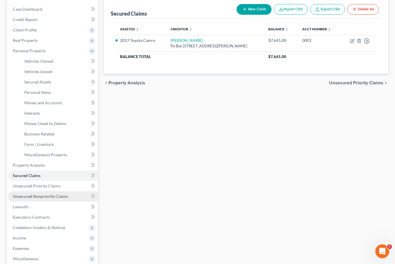
click at [21, 196] on span "Unsecured Nonpriority Claims" at bounding box center [40, 196] width 55 height 5
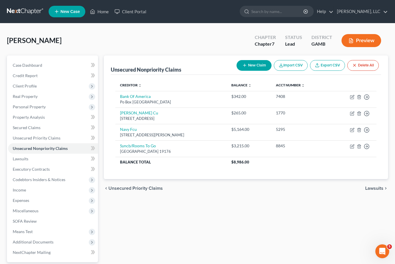
click at [261, 65] on button "New Claim" at bounding box center [254, 65] width 35 height 11
select select "0"
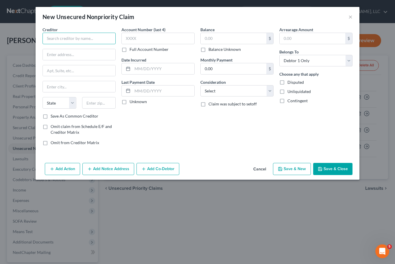
click at [65, 44] on input "text" at bounding box center [79, 39] width 73 height 12
type input "Homecore AAF"
click at [56, 54] on input "text" at bounding box center [79, 54] width 73 height 11
type input "[STREET_ADDRESS]"
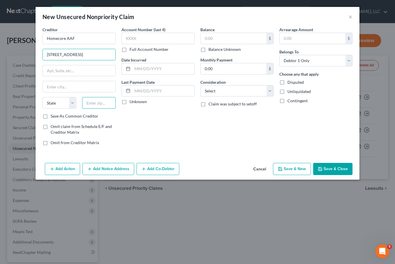
click at [96, 106] on input "text" at bounding box center [99, 103] width 34 height 12
click at [62, 88] on input "text" at bounding box center [79, 86] width 73 height 11
type input "Macon"
click at [76, 112] on div "State [US_STATE] AK AR AZ CA CO CT DE DC [GEOGRAPHIC_DATA] [GEOGRAPHIC_DATA] GU…" at bounding box center [79, 105] width 79 height 16
click at [76, 106] on select "State [US_STATE] AK AR AZ CA CO CT DE DC [GEOGRAPHIC_DATA] [GEOGRAPHIC_DATA] GU…" at bounding box center [60, 103] width 34 height 12
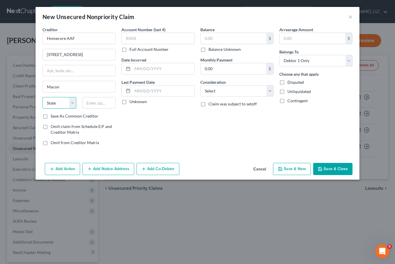
select select "10"
click at [157, 41] on input "text" at bounding box center [157, 39] width 73 height 12
click at [218, 42] on input "text" at bounding box center [234, 38] width 66 height 11
click at [225, 38] on input "text" at bounding box center [234, 38] width 66 height 11
type input "2,650.00"
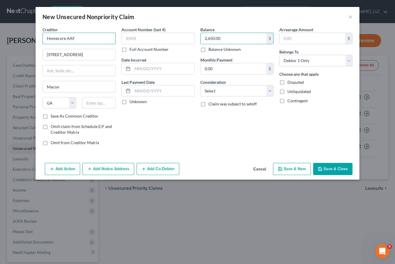
click at [79, 42] on input "Homecore AAF" at bounding box center [79, 39] width 73 height 12
type input "Homecore AAF, Overlook at [GEOGRAPHIC_DATA]"
click at [95, 108] on input "text" at bounding box center [99, 103] width 34 height 12
type input "31210"
click at [51, 118] on label "Save As Common Creditor" at bounding box center [75, 116] width 48 height 6
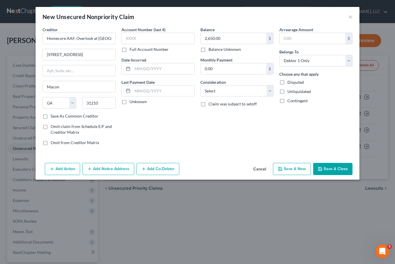
click at [53, 117] on input "Save As Common Creditor" at bounding box center [55, 115] width 4 height 4
click at [347, 171] on button "Save & Close" at bounding box center [332, 169] width 39 height 12
checkbox input "false"
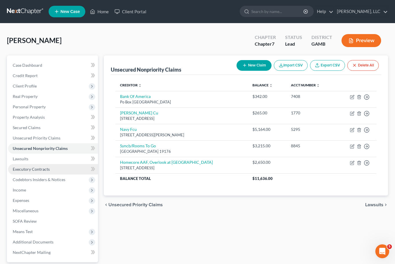
click at [43, 167] on span "Executory Contracts" at bounding box center [31, 169] width 37 height 5
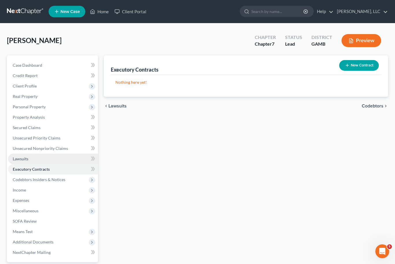
click at [45, 161] on link "Lawsuits" at bounding box center [53, 159] width 90 height 10
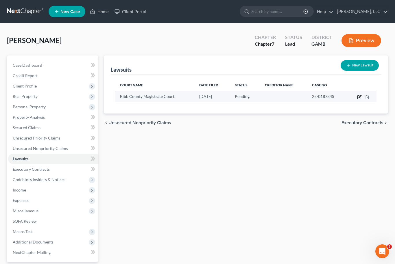
click at [359, 98] on icon "button" at bounding box center [359, 97] width 5 height 5
select select "10"
select select "0"
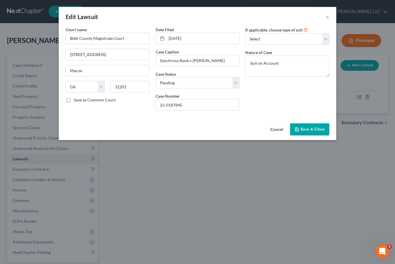
click at [333, 127] on div "Cancel Save & Close" at bounding box center [198, 130] width 278 height 19
click at [318, 129] on span "Save & Close" at bounding box center [313, 129] width 24 height 5
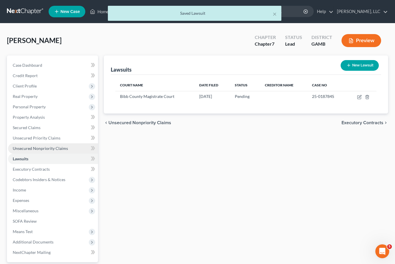
click at [27, 145] on link "Unsecured Nonpriority Claims" at bounding box center [53, 148] width 90 height 10
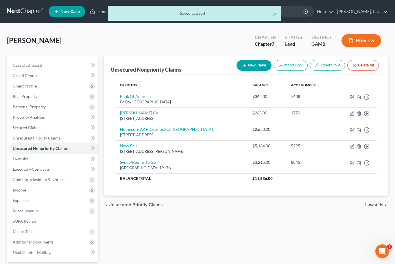
click at [260, 65] on button "New Claim" at bounding box center [254, 65] width 35 height 11
select select "0"
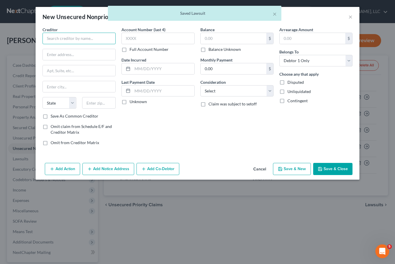
click at [56, 41] on input "text" at bounding box center [79, 39] width 73 height 12
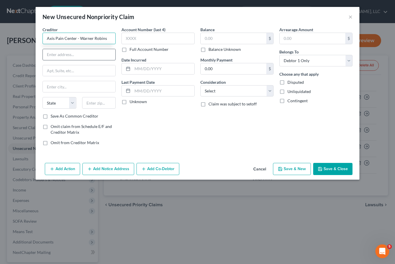
type input "Axis Pain Center - Warner Robins"
click at [53, 59] on input "text" at bounding box center [79, 54] width 73 height 11
type input "P O Box 1168080"
click at [91, 108] on input "text" at bounding box center [99, 103] width 34 height 12
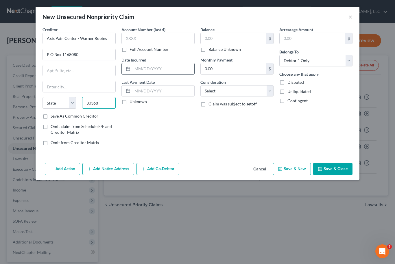
type input "30368"
click at [152, 69] on input "text" at bounding box center [163, 68] width 62 height 11
type input "[GEOGRAPHIC_DATA]"
select select "10"
click at [51, 114] on label "Save As Common Creditor" at bounding box center [75, 116] width 48 height 6
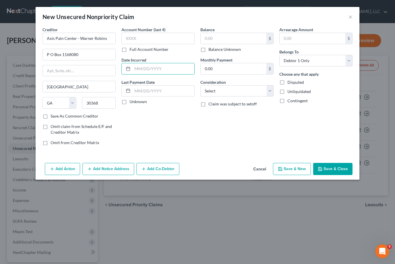
click at [53, 114] on input "Save As Common Creditor" at bounding box center [55, 115] width 4 height 4
checkbox input "true"
click at [215, 43] on input "text" at bounding box center [234, 38] width 66 height 11
type input "255.80"
click at [344, 171] on button "Save & Close" at bounding box center [332, 169] width 39 height 12
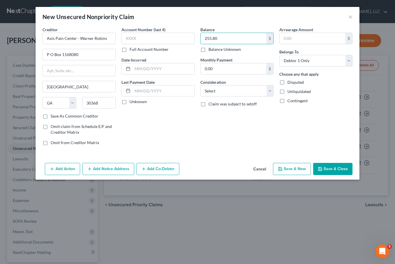
checkbox input "false"
